Goal: Entertainment & Leisure: Browse casually

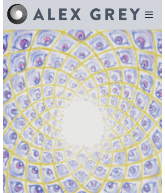
scroll to position [99, 0]
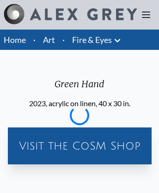
click at [146, 15] on icon at bounding box center [145, 15] width 7 height 6
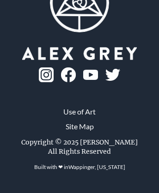
click at [96, 170] on link "Wappinger, [US_STATE]" at bounding box center [96, 166] width 57 height 7
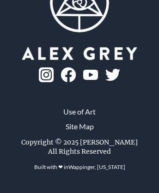
scroll to position [33, 0]
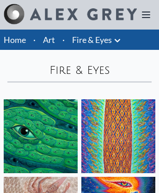
click at [77, 117] on img at bounding box center [41, 136] width 74 height 74
